Goal: Task Accomplishment & Management: Manage account settings

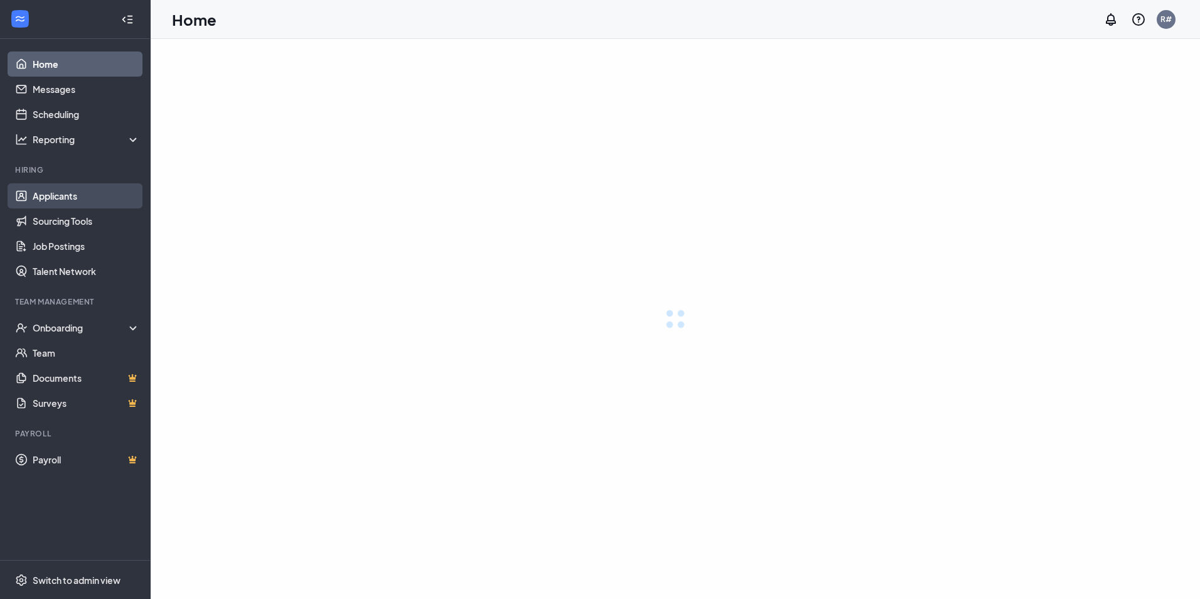
click at [37, 197] on link "Applicants" at bounding box center [86, 195] width 107 height 25
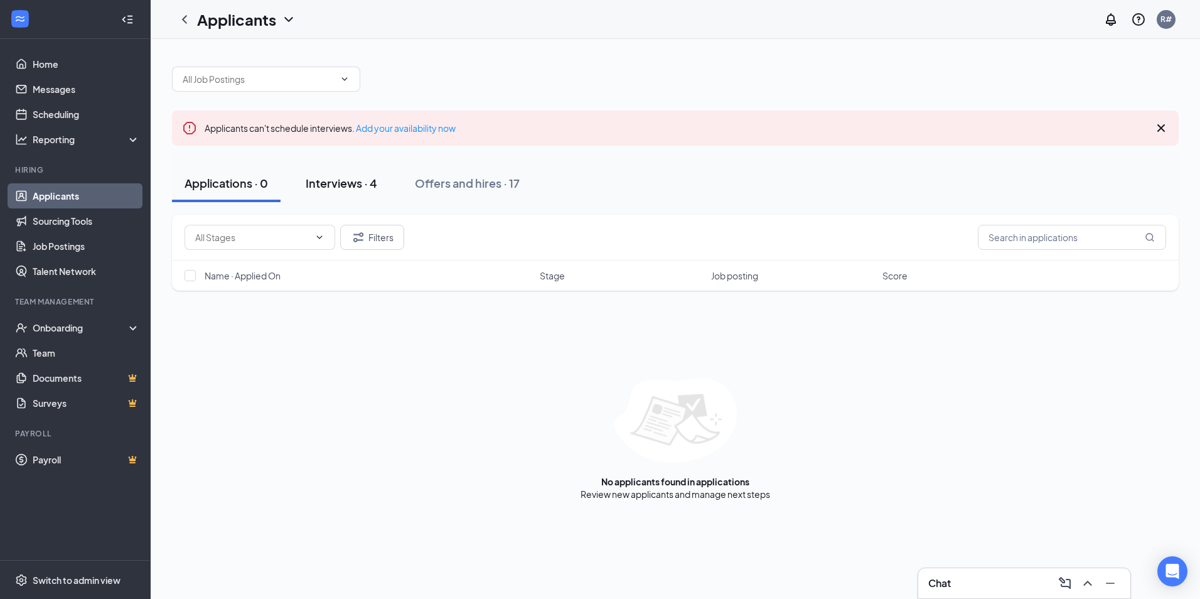
click at [358, 183] on div "Interviews · 4" at bounding box center [342, 183] width 72 height 16
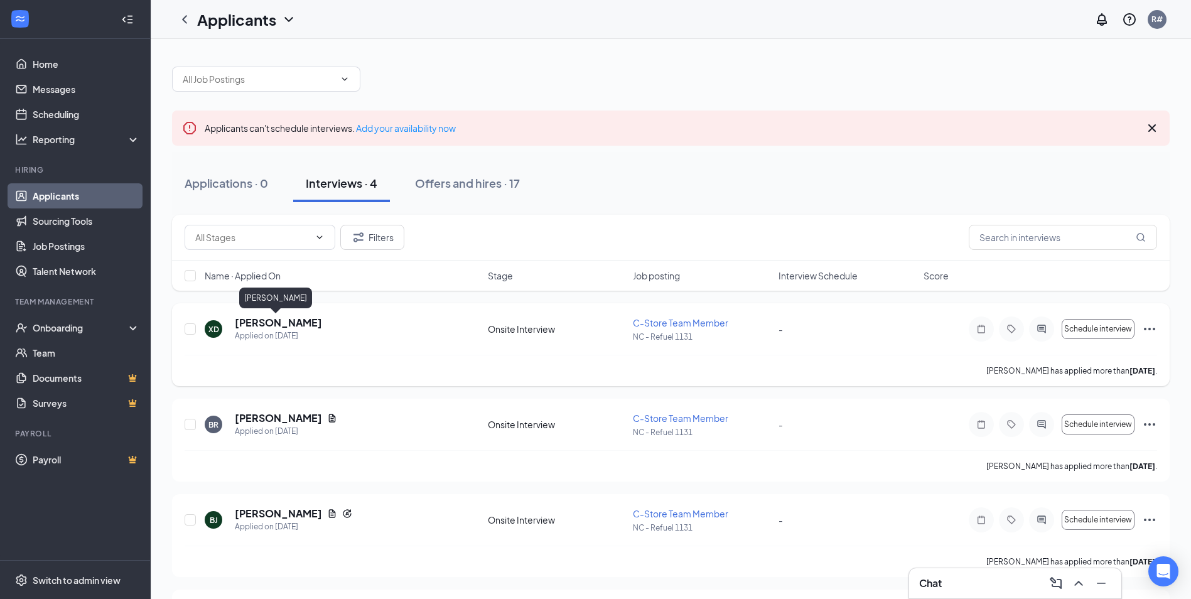
click at [279, 321] on h5 "[PERSON_NAME]" at bounding box center [278, 323] width 87 height 14
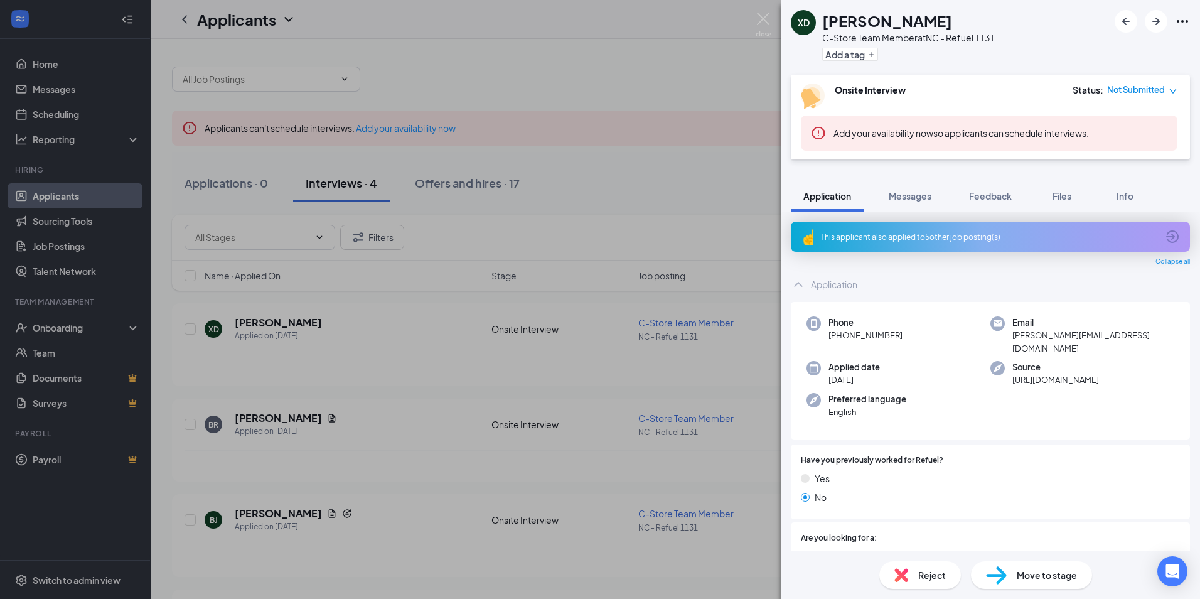
scroll to position [251, 0]
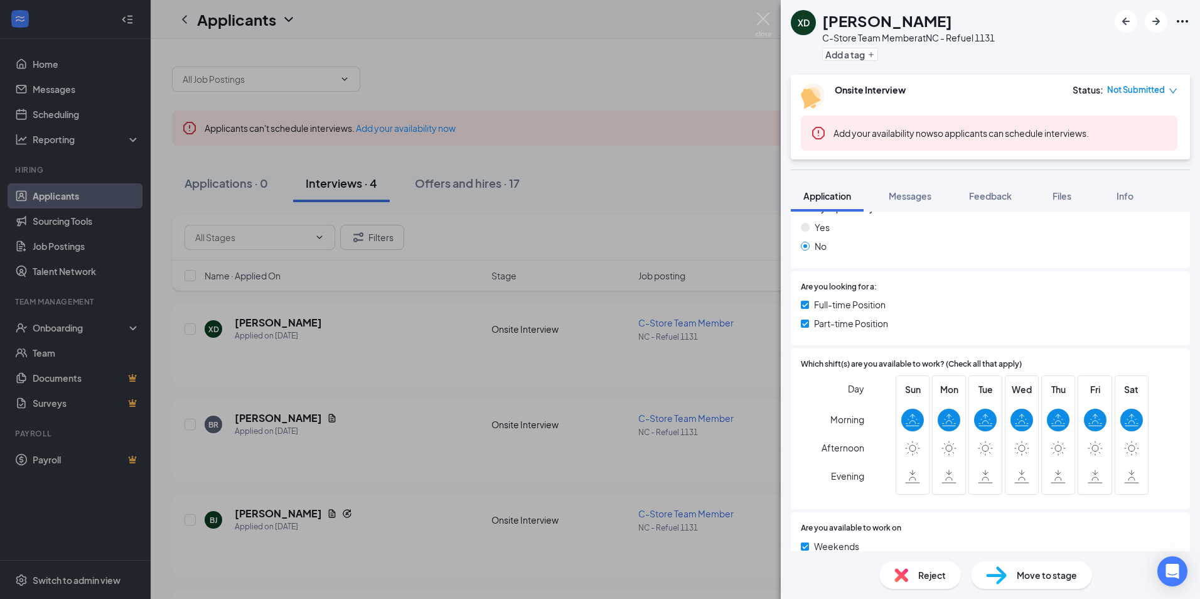
click at [924, 572] on span "Reject" at bounding box center [933, 575] width 28 height 14
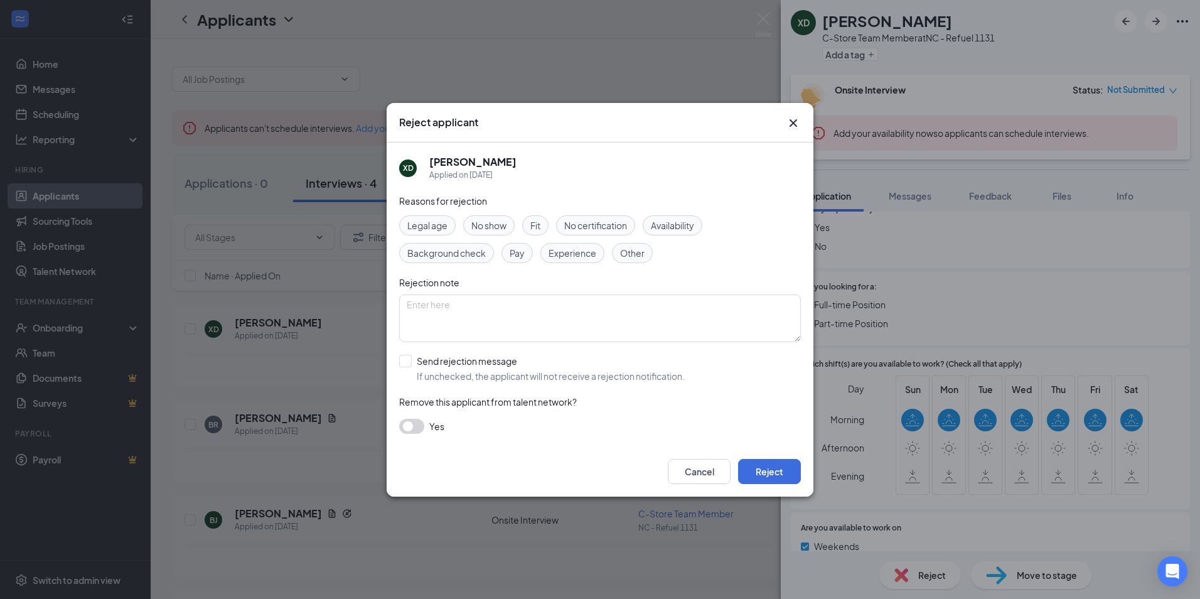
click at [662, 222] on span "Availability" at bounding box center [672, 225] width 43 height 14
click at [409, 357] on input "Send rejection message If unchecked, the applicant will not receive a rejection…" at bounding box center [542, 369] width 286 height 28
checkbox input "true"
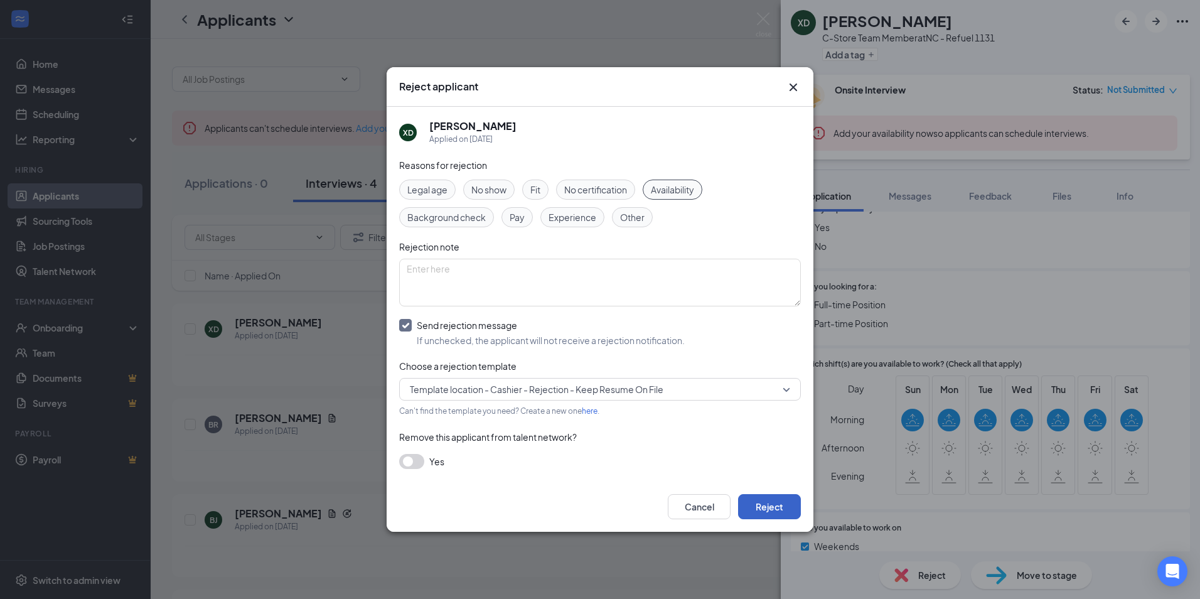
click at [767, 499] on button "Reject" at bounding box center [769, 506] width 63 height 25
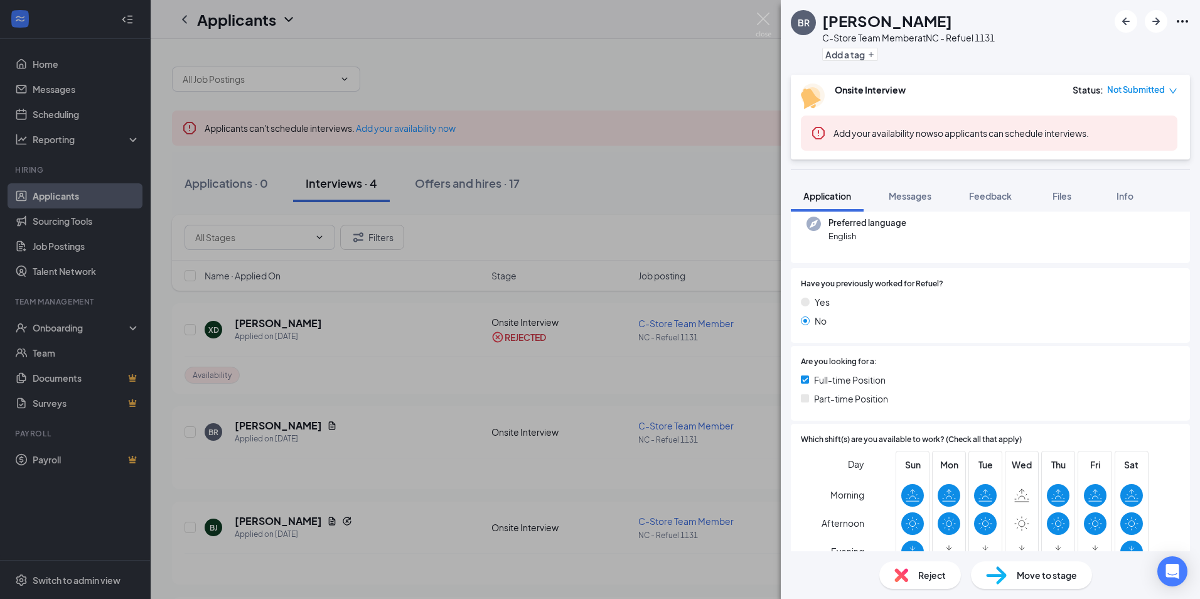
scroll to position [188, 0]
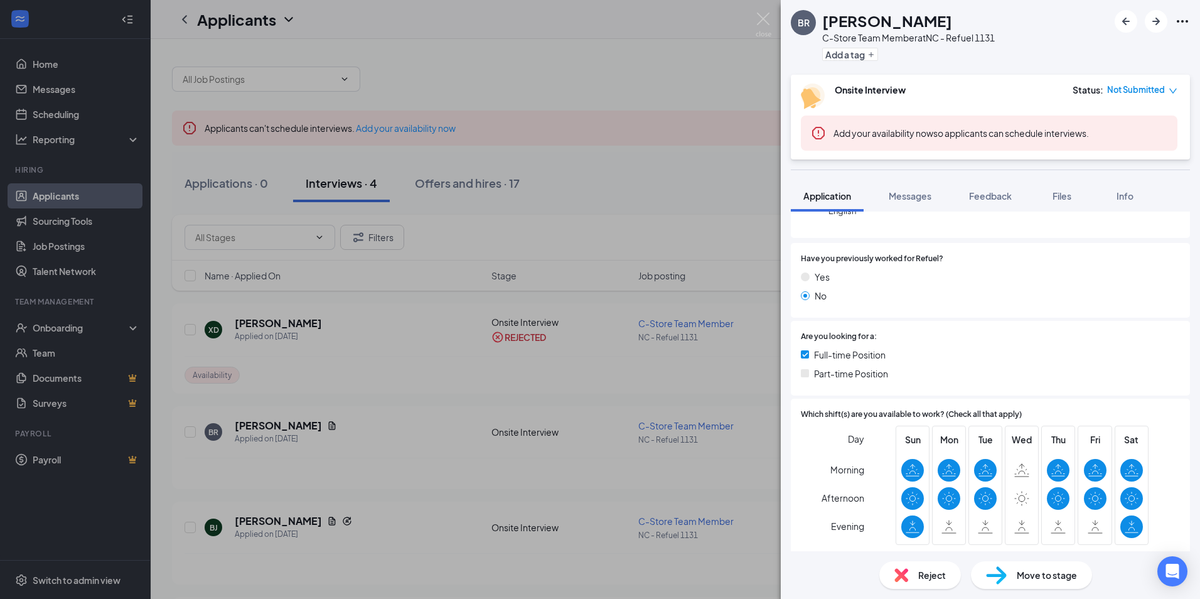
click at [932, 571] on span "Reject" at bounding box center [933, 575] width 28 height 14
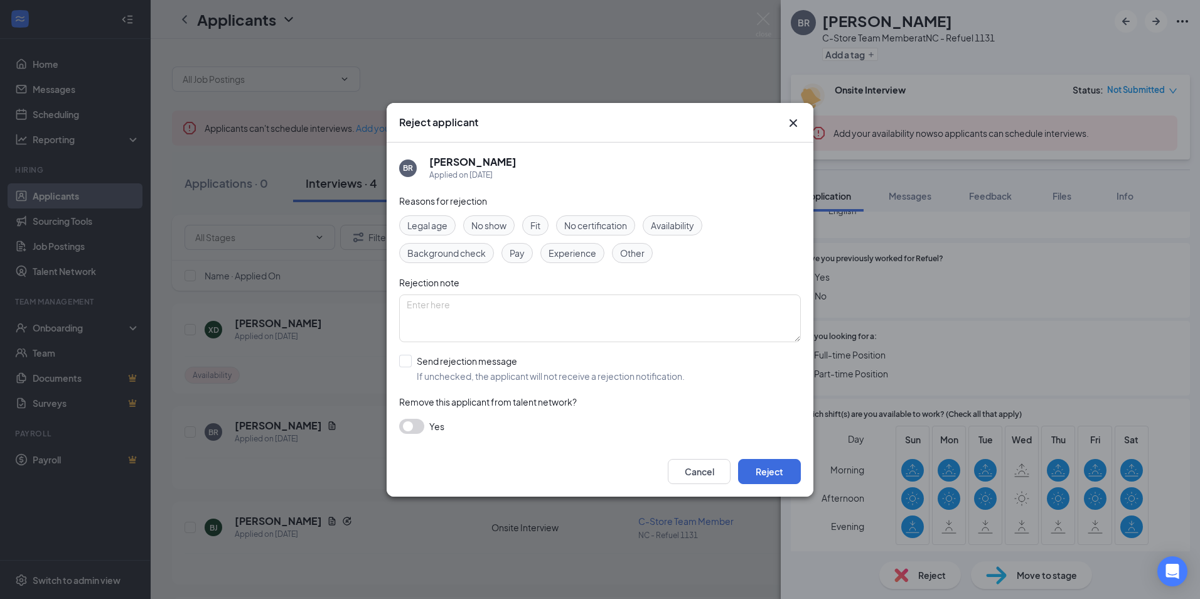
click at [671, 222] on span "Availability" at bounding box center [672, 225] width 43 height 14
click at [403, 361] on input "Send rejection message If unchecked, the applicant will not receive a rejection…" at bounding box center [542, 369] width 286 height 28
checkbox input "true"
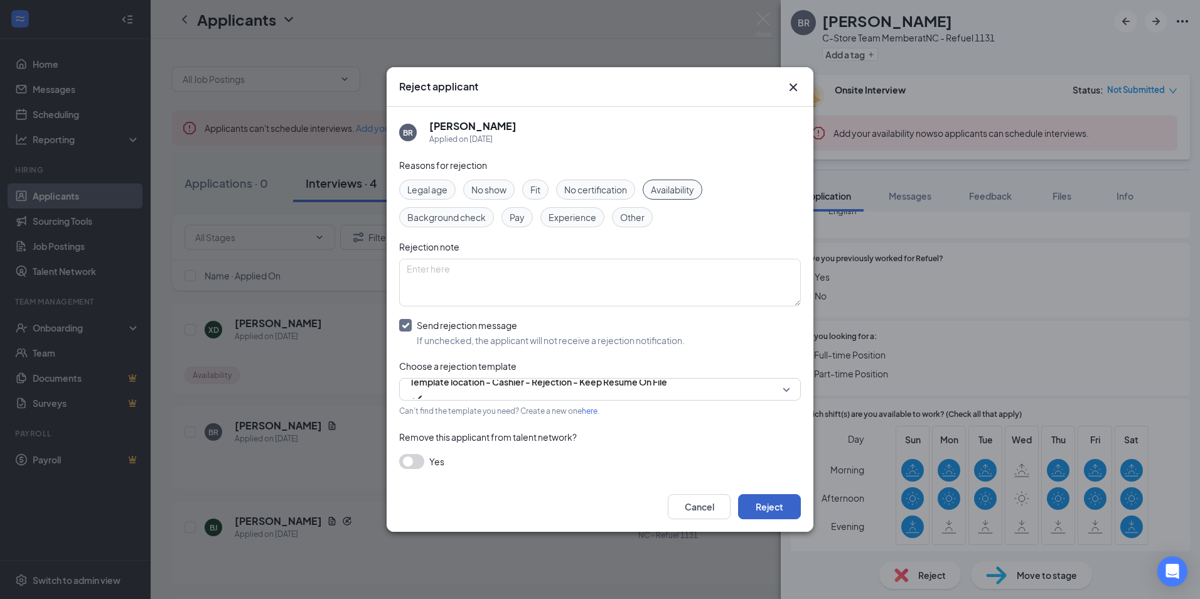
click at [780, 505] on button "Reject" at bounding box center [769, 506] width 63 height 25
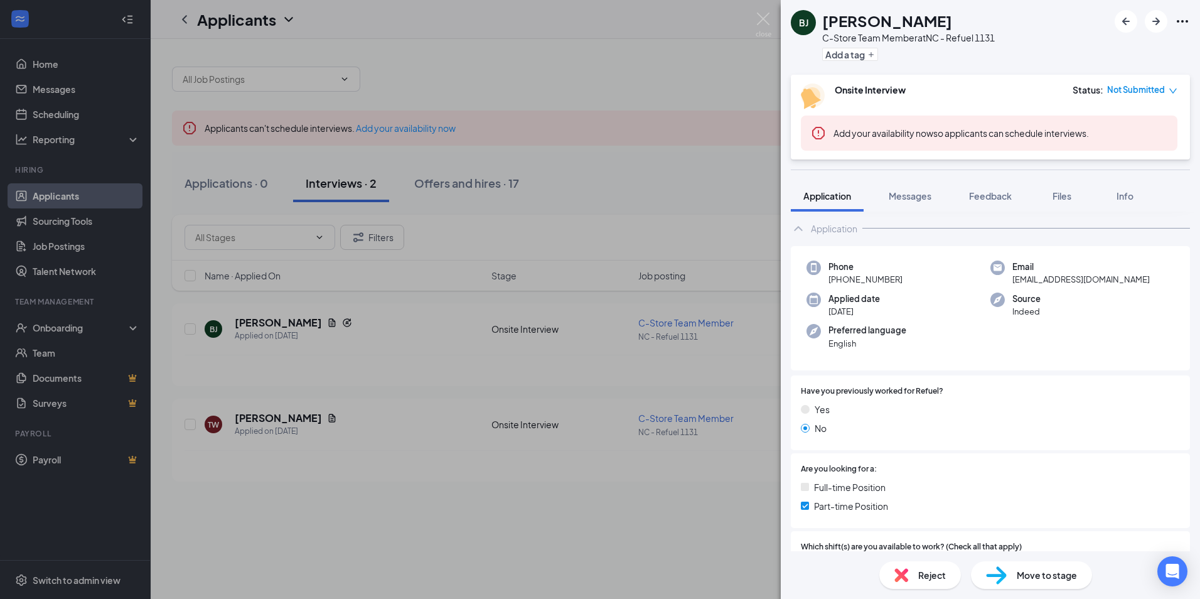
scroll to position [188, 0]
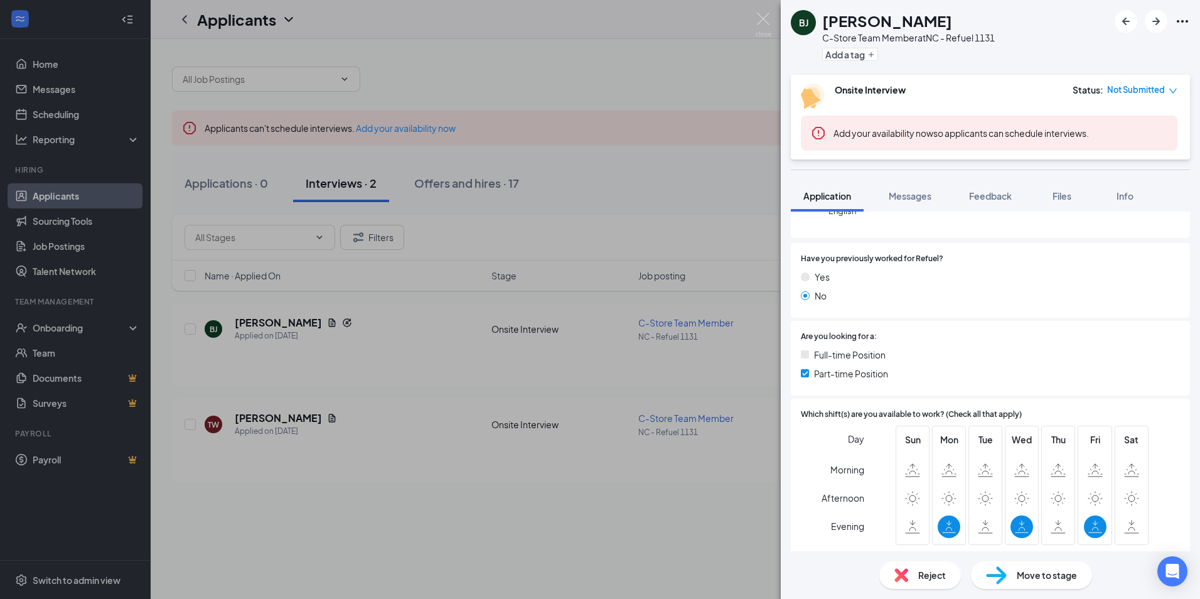
click at [914, 577] on div "Reject" at bounding box center [921, 575] width 82 height 28
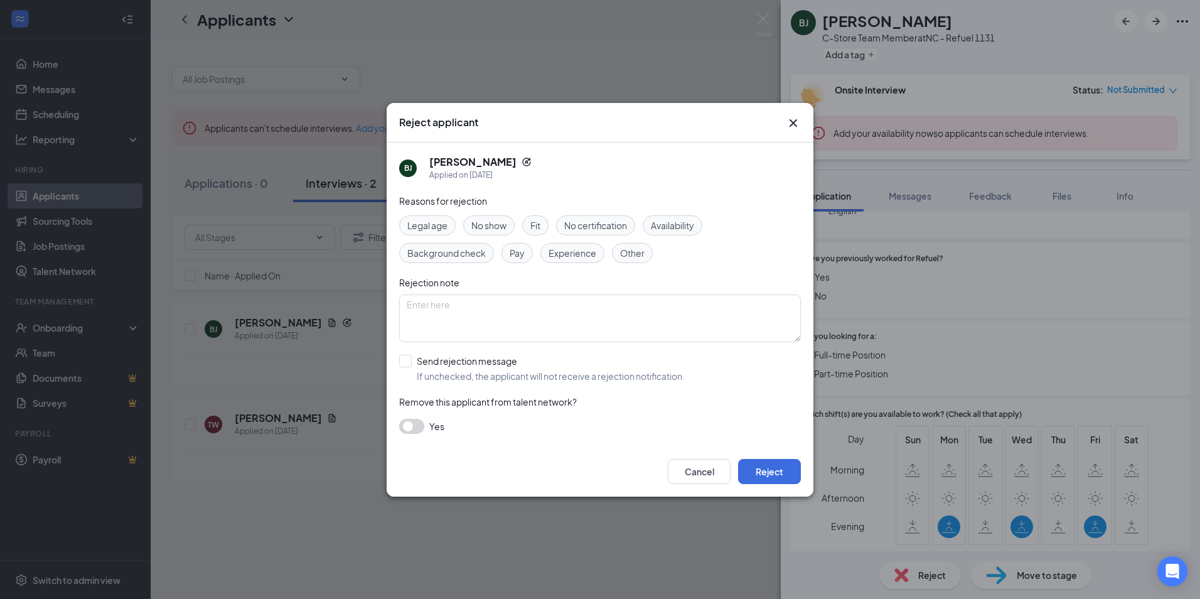
click at [677, 224] on span "Availability" at bounding box center [672, 225] width 43 height 14
click at [407, 364] on input "Send rejection message If unchecked, the applicant will not receive a rejection…" at bounding box center [542, 369] width 286 height 28
checkbox input "true"
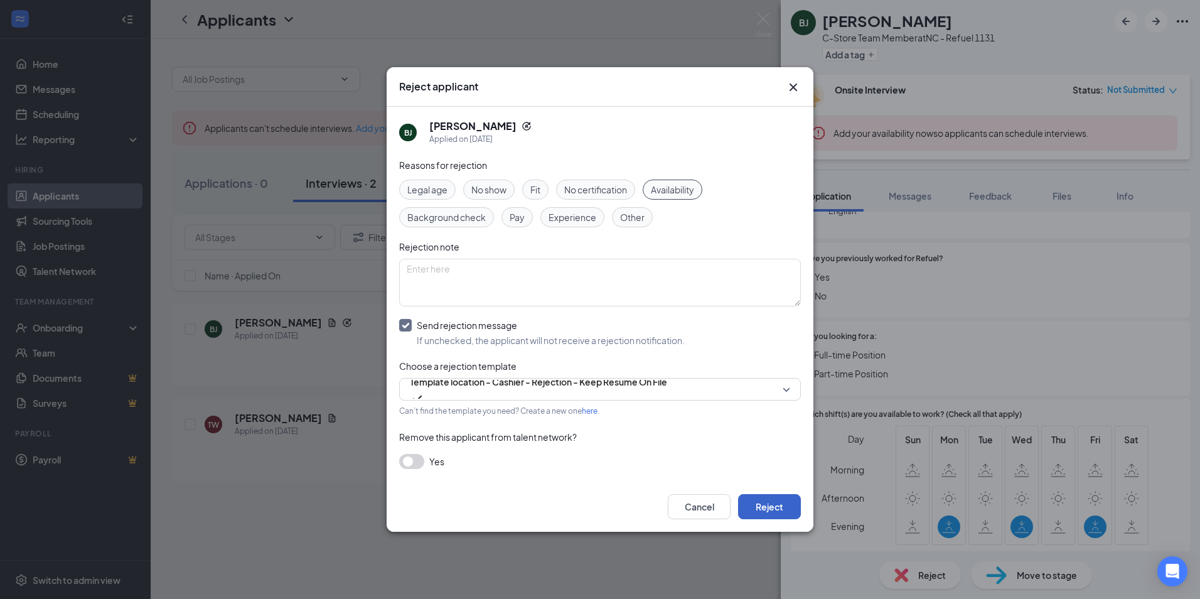
click at [780, 504] on button "Reject" at bounding box center [769, 506] width 63 height 25
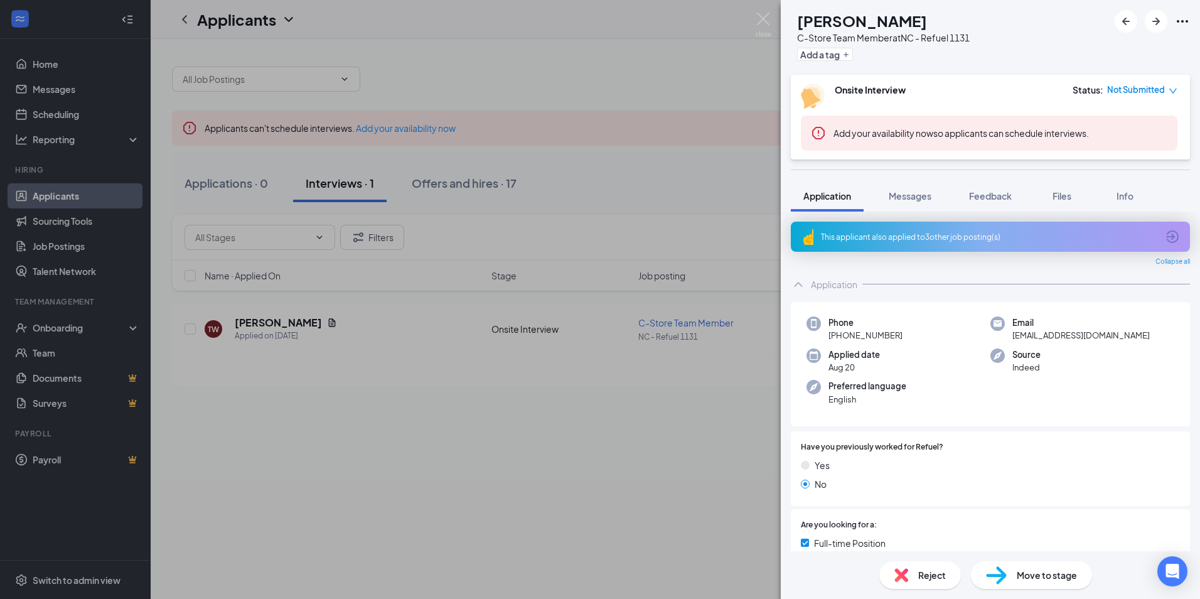
click at [1130, 234] on div "This applicant also applied to 3 other job posting(s)" at bounding box center [989, 237] width 337 height 11
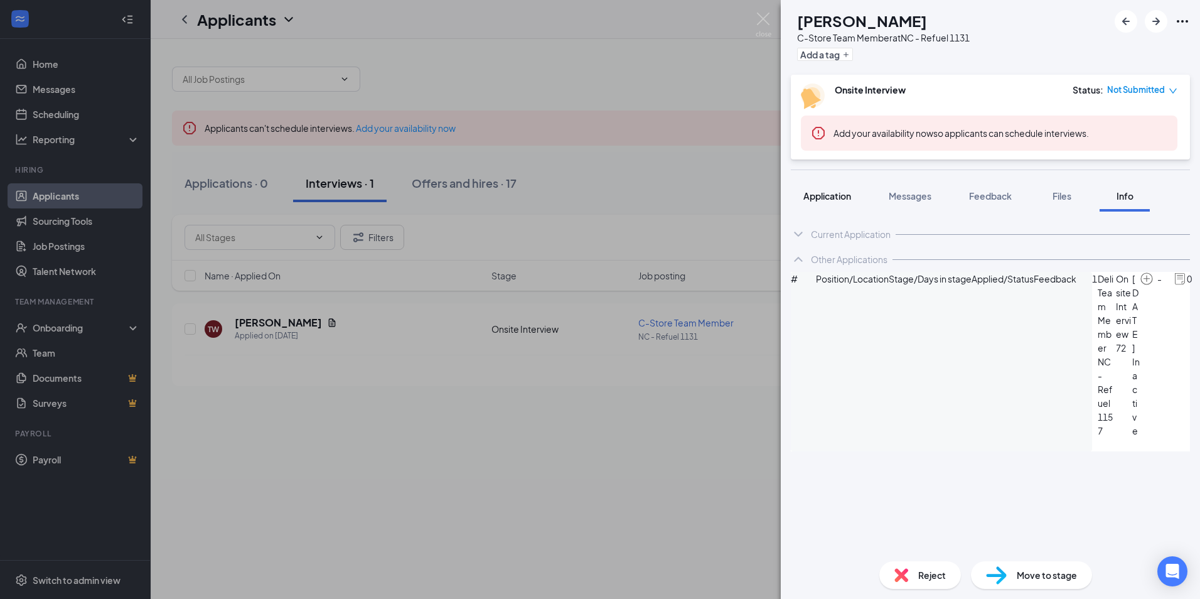
click at [836, 191] on span "Application" at bounding box center [828, 195] width 48 height 11
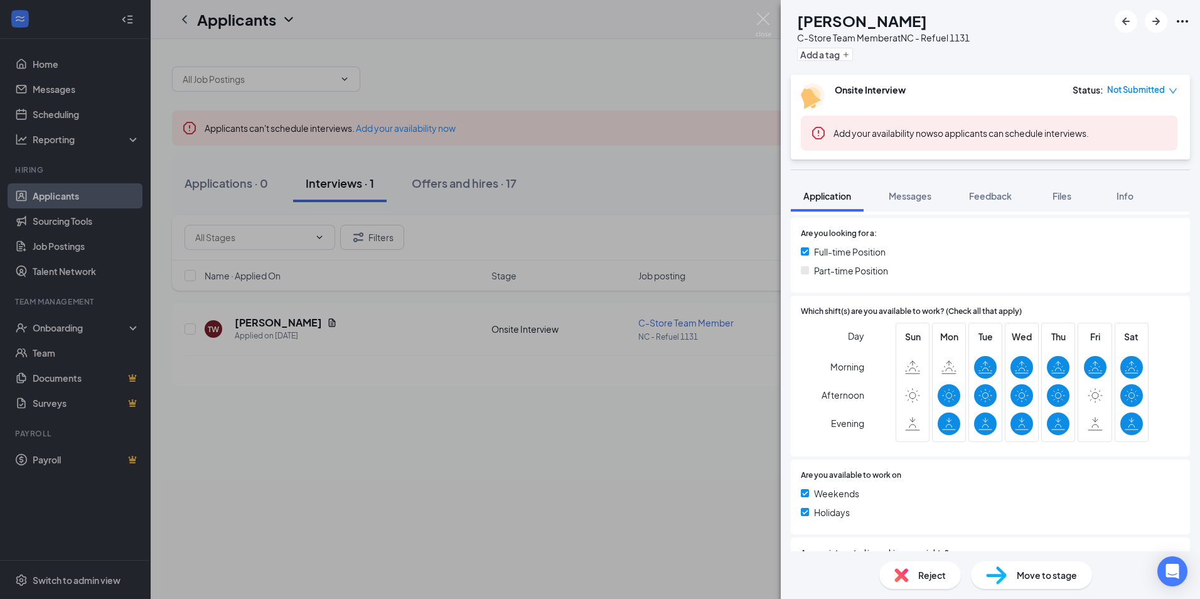
scroll to position [314, 0]
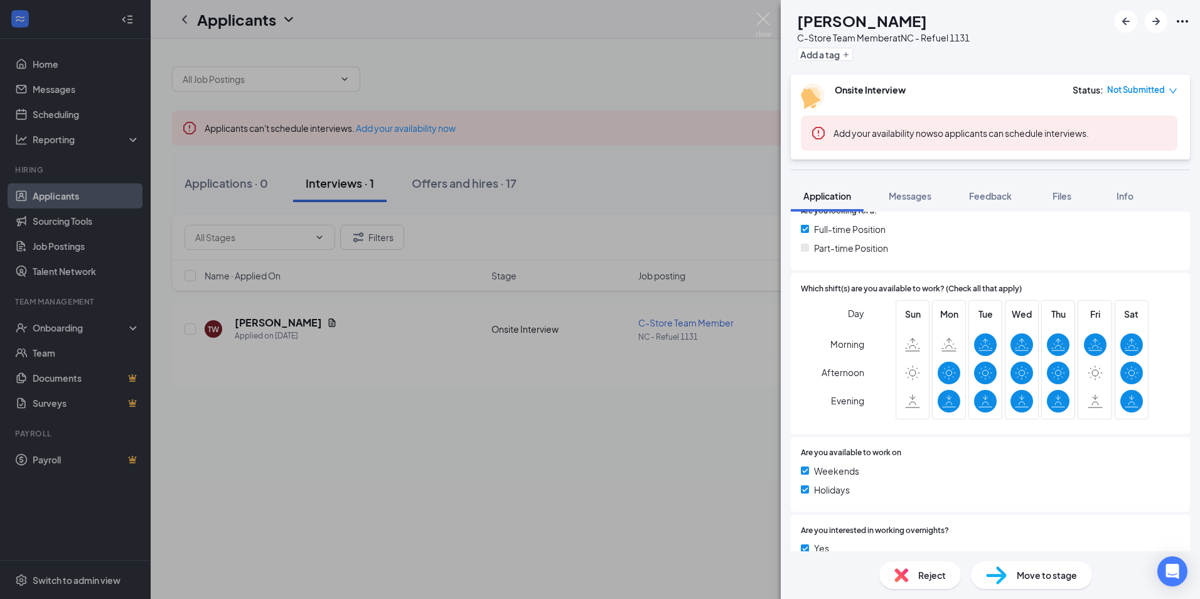
click at [908, 564] on div "Reject" at bounding box center [921, 575] width 82 height 28
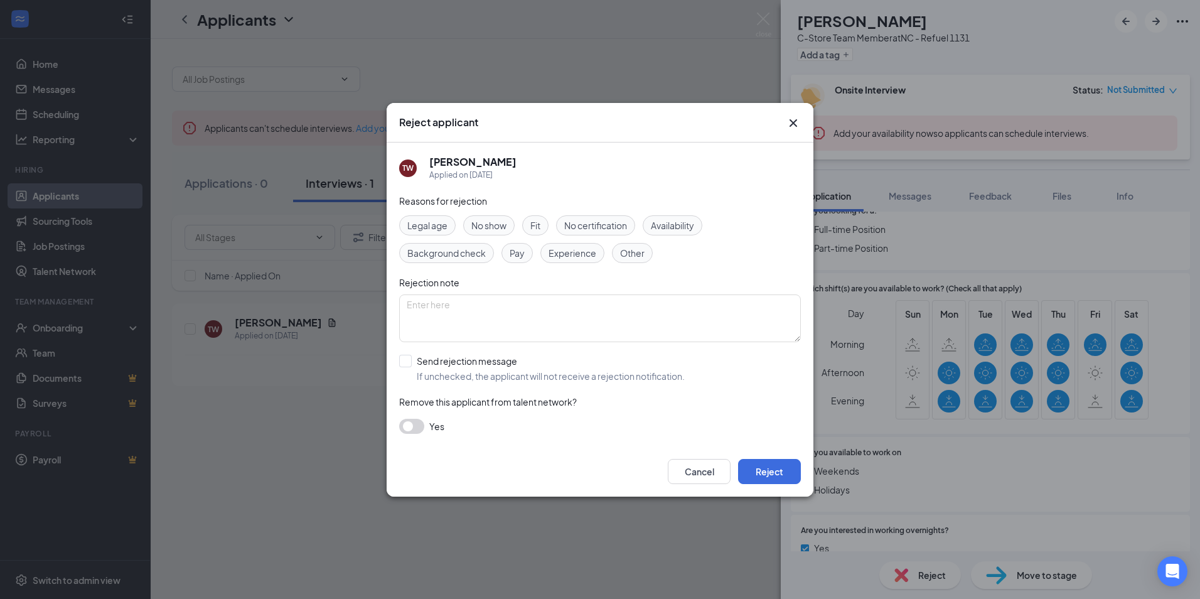
click at [694, 231] on span "Availability" at bounding box center [672, 225] width 43 height 14
click at [402, 360] on input "Send rejection message If unchecked, the applicant will not receive a rejection…" at bounding box center [542, 369] width 286 height 28
checkbox input "true"
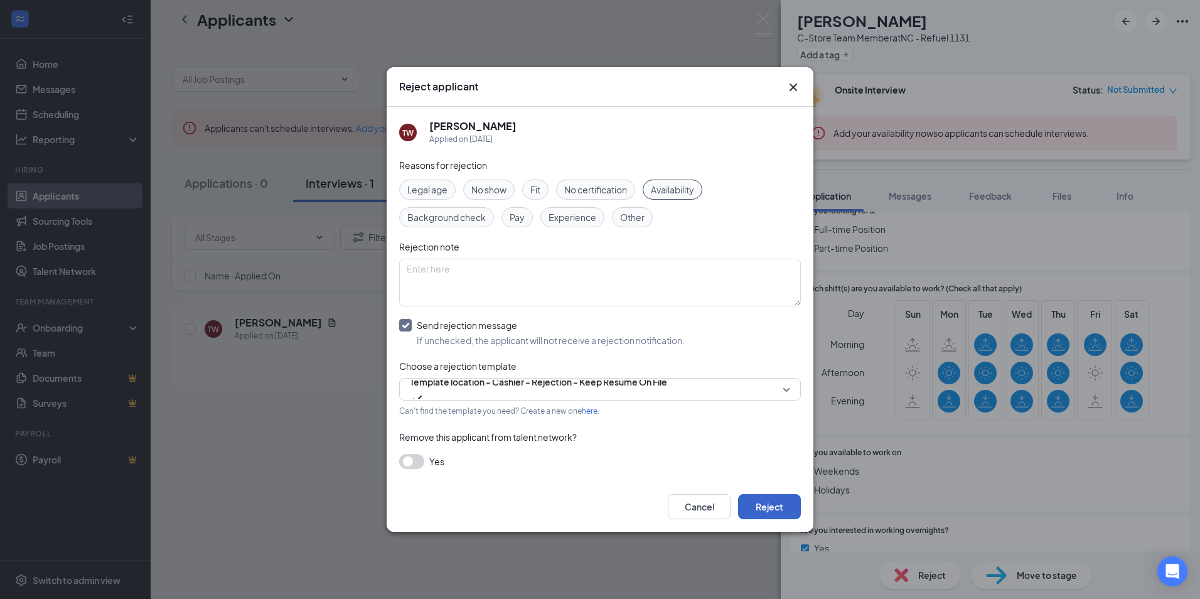
click at [763, 512] on button "Reject" at bounding box center [769, 506] width 63 height 25
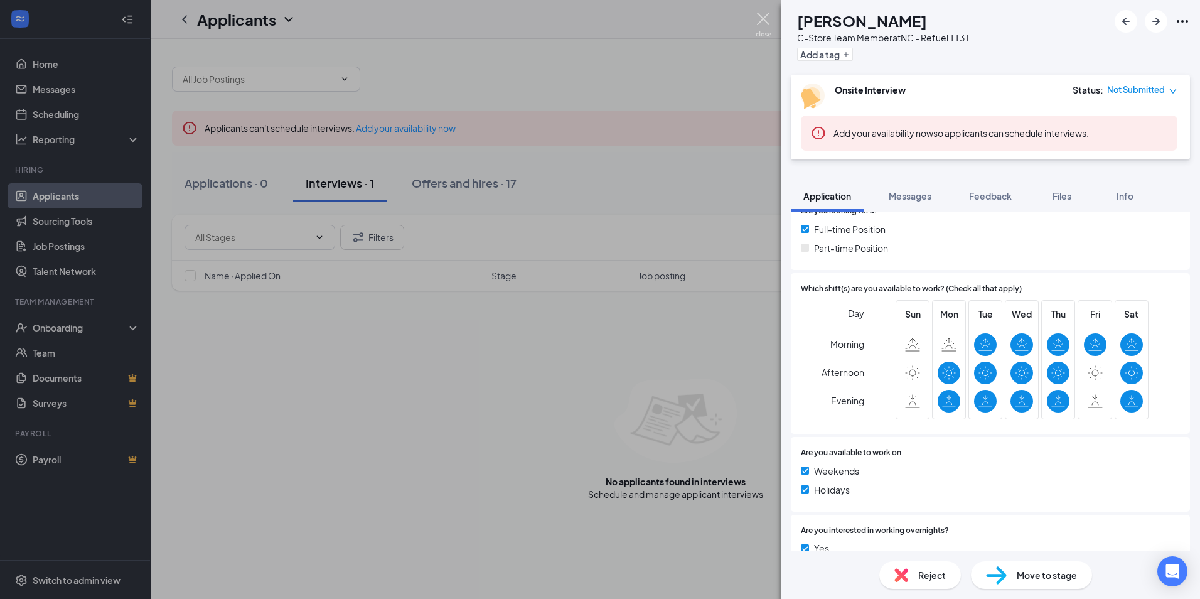
click at [763, 17] on img at bounding box center [764, 25] width 16 height 24
